Goal: Information Seeking & Learning: Learn about a topic

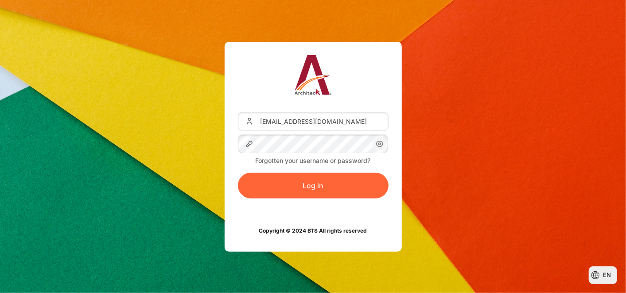
click at [294, 180] on button "Log in" at bounding box center [313, 185] width 151 height 26
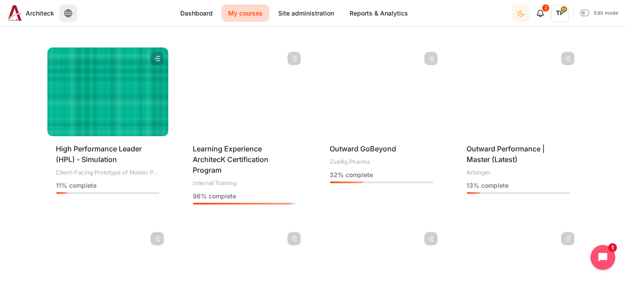
scroll to position [443, 0]
click at [234, 124] on figure "Content" at bounding box center [244, 91] width 121 height 89
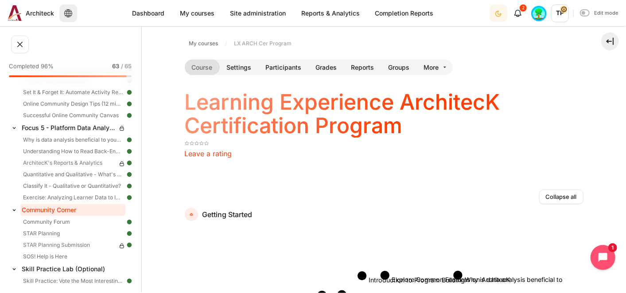
scroll to position [715, 0]
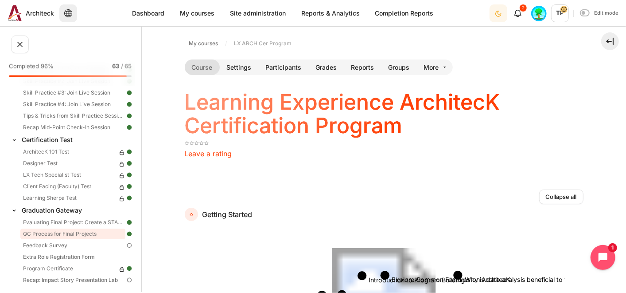
click at [48, 235] on link "QC Process for Final Projects" at bounding box center [72, 233] width 105 height 11
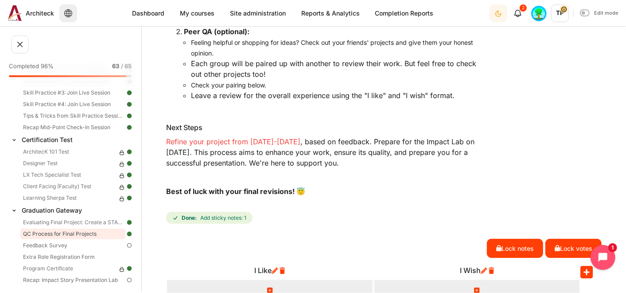
scroll to position [344, 0]
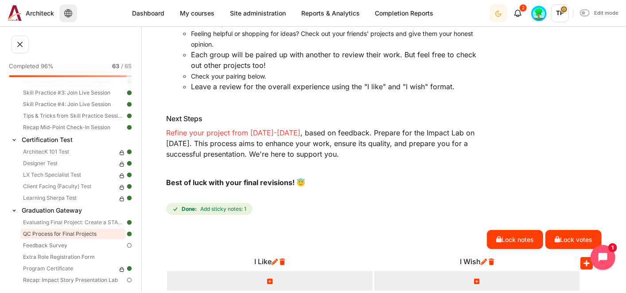
click at [259, 137] on span "Refine your project from [DATE]-[DATE]" at bounding box center [233, 132] width 134 height 9
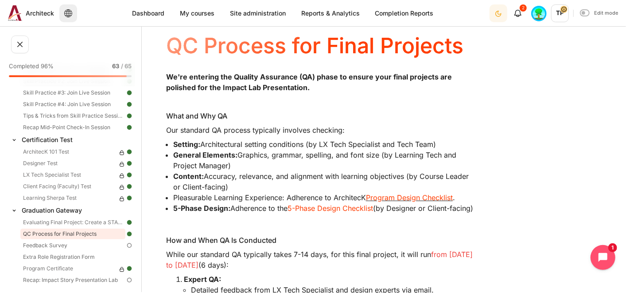
scroll to position [98, 0]
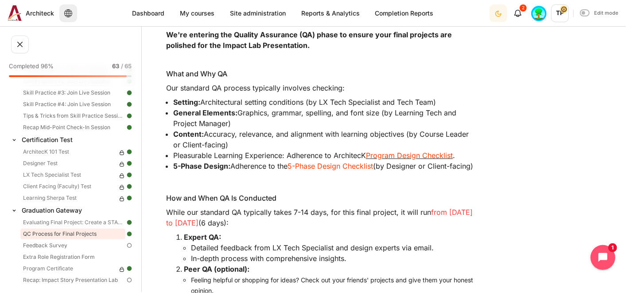
click at [192, 120] on li "General Elements: Graphics, grammar, spelling, and font size (by Learning Tech …" at bounding box center [324, 117] width 303 height 21
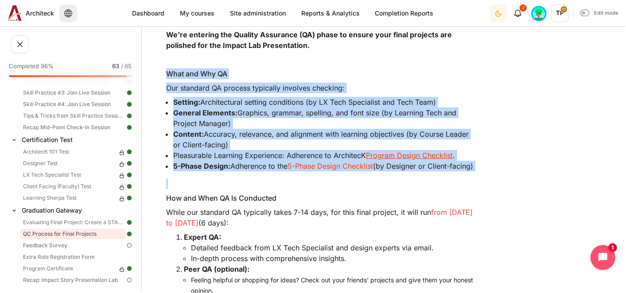
drag, startPoint x: 185, startPoint y: 81, endPoint x: 373, endPoint y: 194, distance: 219.7
click at [373, 194] on div "We're entering the Quality Assurance (QA) phase to ensure your final projects a…" at bounding box center [321, 231] width 310 height 404
click at [60, 224] on link "Evaluating Final Project: Create a STAR-Powered Activity on ArchitecK!" at bounding box center [72, 222] width 105 height 11
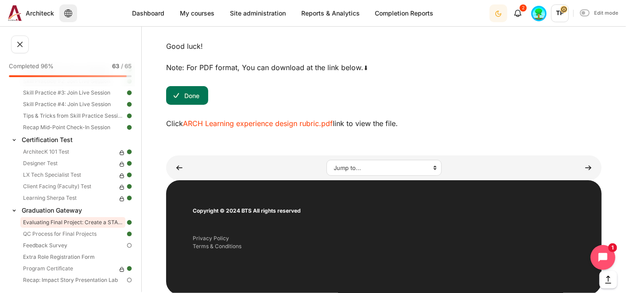
scroll to position [856, 0]
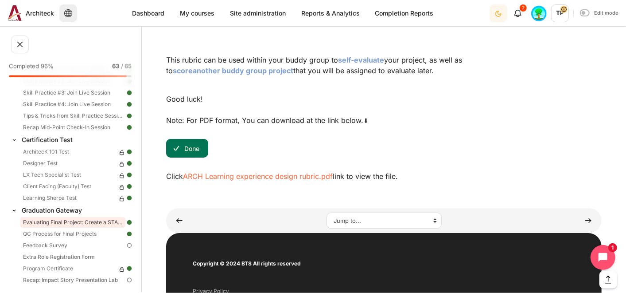
click at [227, 175] on link "ARCH Learning experience design rubric.pdf" at bounding box center [258, 176] width 150 height 9
click at [31, 231] on link "QC Process for Final Projects" at bounding box center [72, 233] width 105 height 11
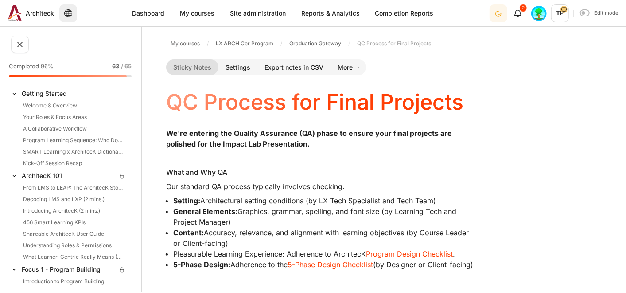
scroll to position [715, 0]
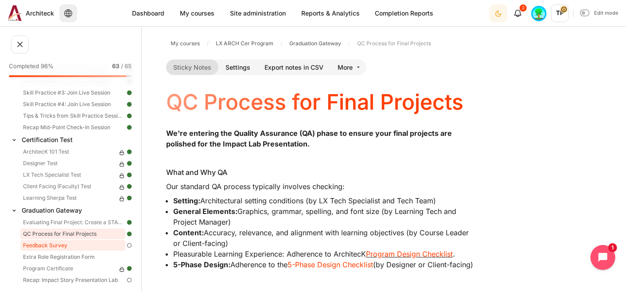
click at [29, 247] on link "Feedback Survey" at bounding box center [72, 245] width 105 height 11
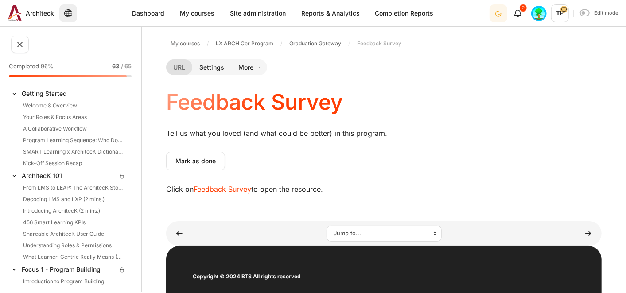
scroll to position [715, 0]
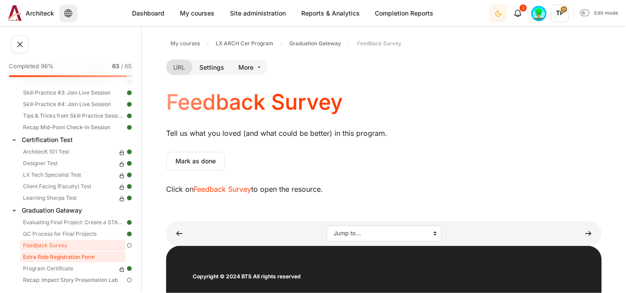
click at [53, 253] on link "Extra Role Registration Form" at bounding box center [72, 256] width 105 height 11
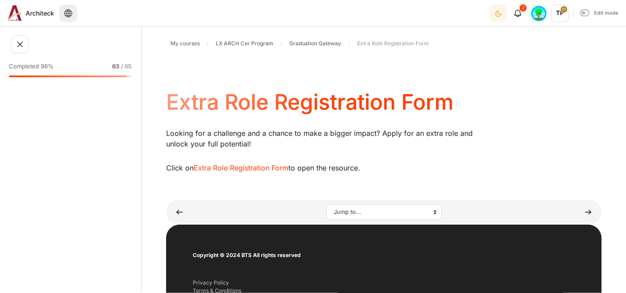
scroll to position [715, 0]
